Goal: Communication & Community: Answer question/provide support

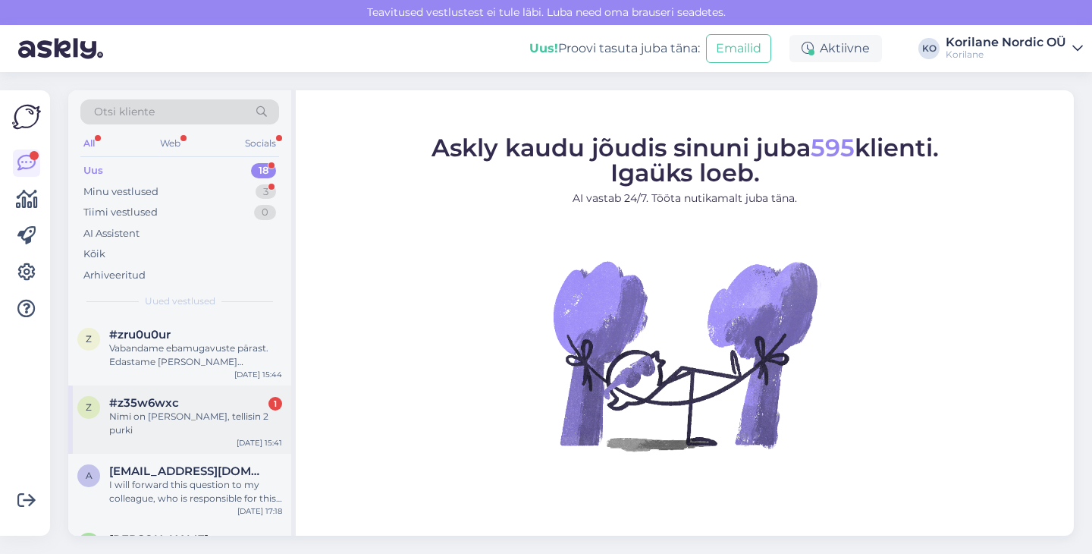
click at [199, 424] on div "z #z35w6wxc 1 Nimi on [PERSON_NAME], tellisin 2 purki [DATE] 15:41" at bounding box center [179, 419] width 223 height 68
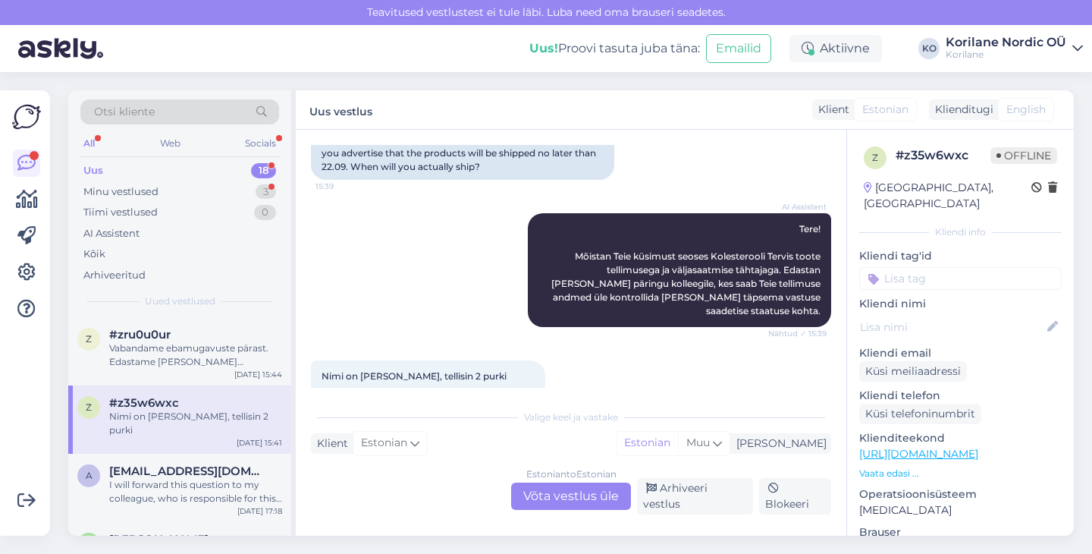
scroll to position [182, 0]
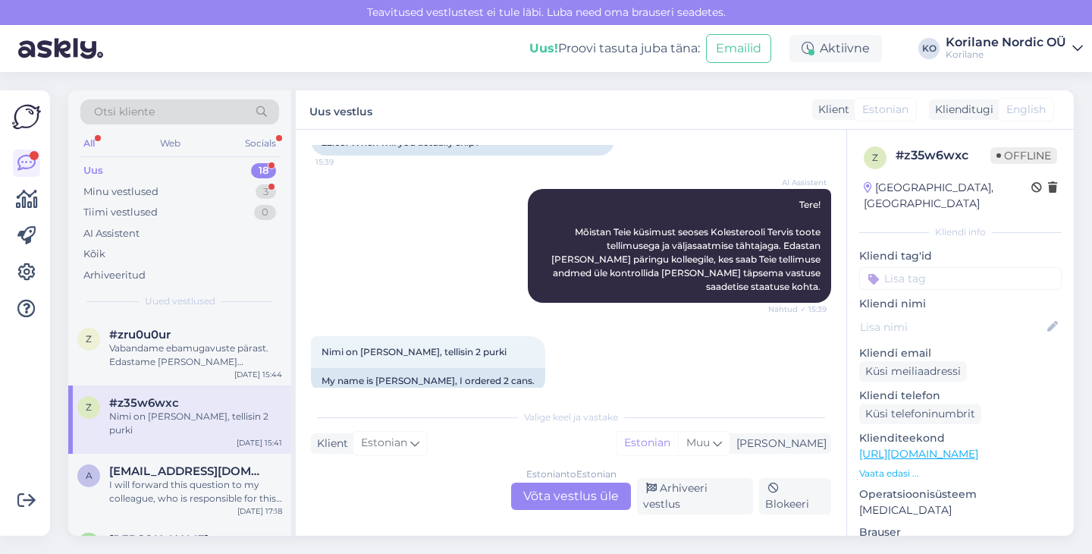
click at [585, 497] on div "Estonian to Estonian Võta vestlus üle" at bounding box center [571, 495] width 120 height 27
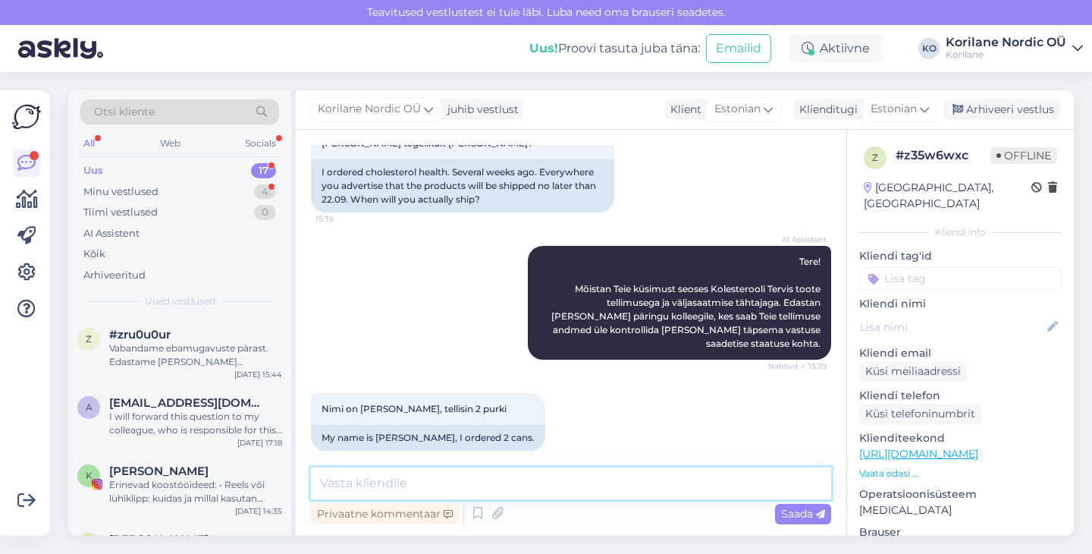
click at [510, 489] on textarea at bounding box center [571, 483] width 520 height 32
paste textarea "Aitäh, et meile kirjutasite. Teil on täiesti õigus. Esialgne lubatud kuupäev ol…"
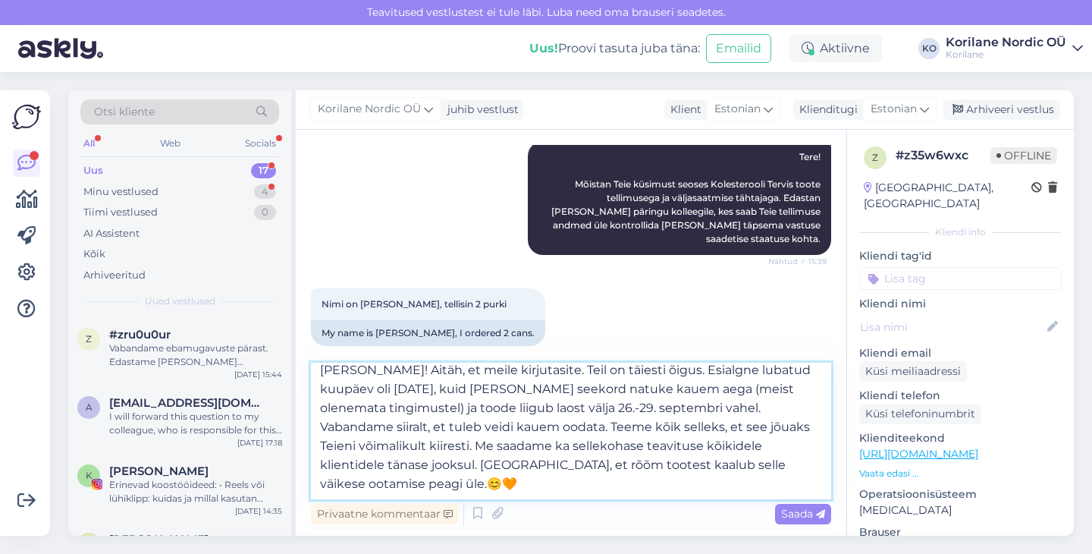
scroll to position [19, 0]
click at [465, 472] on textarea "[PERSON_NAME]! Aitäh, et meile kirjutasite. Teil on täiesti õigus. Esialgne lub…" at bounding box center [571, 431] width 520 height 137
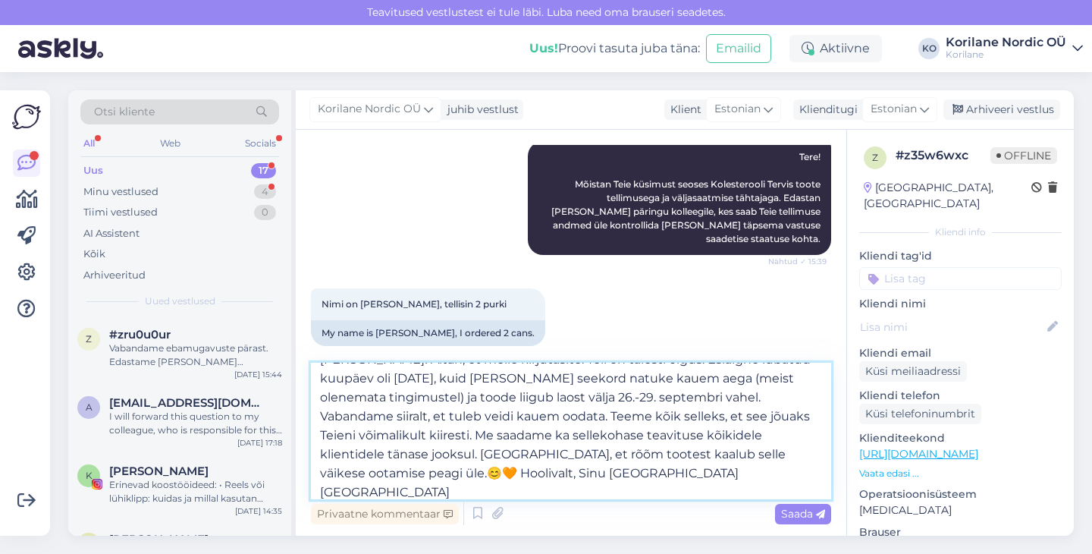
type textarea "[PERSON_NAME]! Aitäh, et meile kirjutasite. Teil on täiesti õigus. Esialgne lub…"
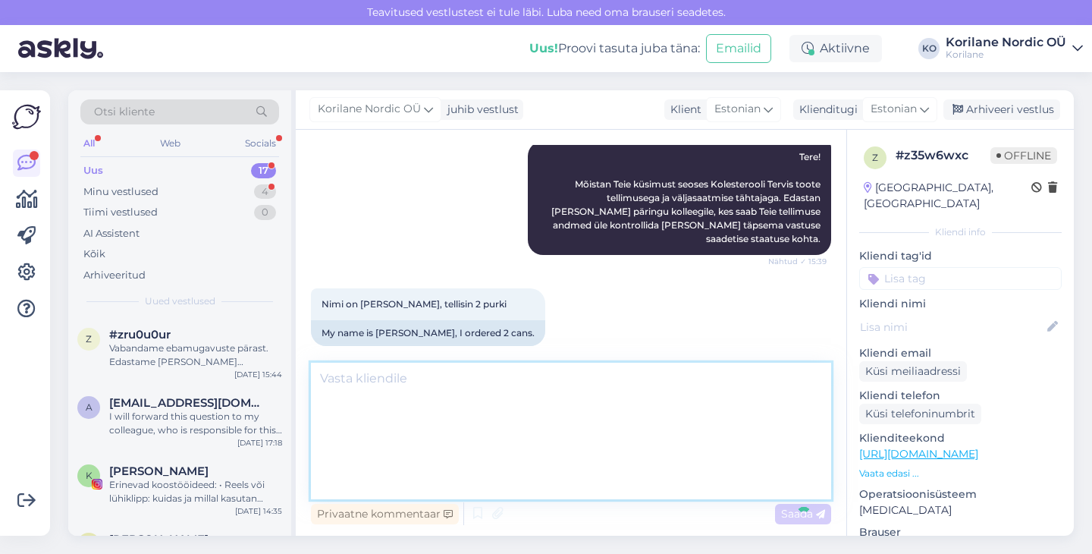
scroll to position [0, 0]
